Goal: Find specific page/section: Find specific page/section

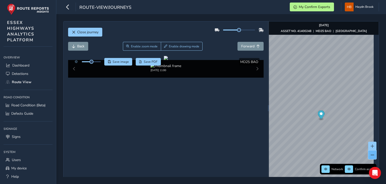
click at [371, 156] on span at bounding box center [373, 155] width 4 height 4
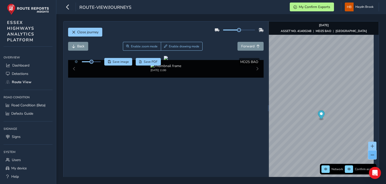
click at [371, 156] on span at bounding box center [373, 155] width 4 height 4
click at [371, 145] on span at bounding box center [373, 146] width 4 height 4
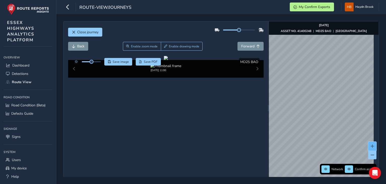
click at [371, 145] on span at bounding box center [373, 146] width 4 height 4
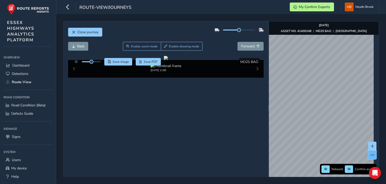
click at [371, 153] on span at bounding box center [373, 155] width 4 height 4
click at [90, 31] on span "Close journey" at bounding box center [87, 32] width 21 height 5
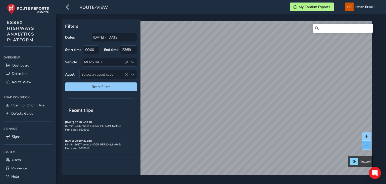
click at [367, 145] on span at bounding box center [367, 145] width 4 height 4
